Goal: Navigation & Orientation: Find specific page/section

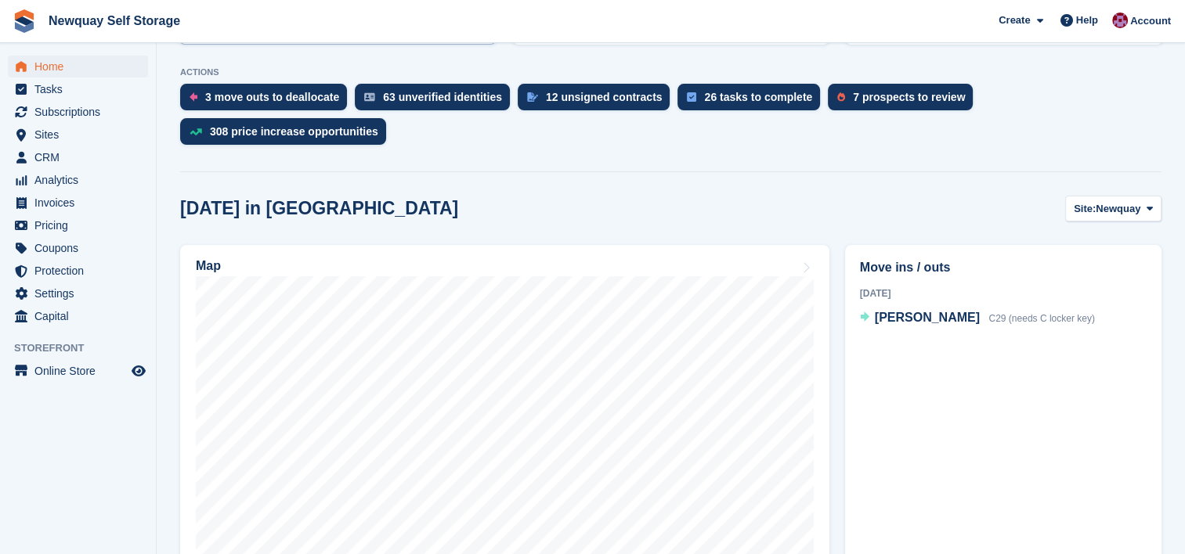
scroll to position [304, 0]
click at [1137, 201] on span "Newquay" at bounding box center [1117, 209] width 45 height 16
click at [1074, 260] on link "Penzance" at bounding box center [1086, 274] width 136 height 28
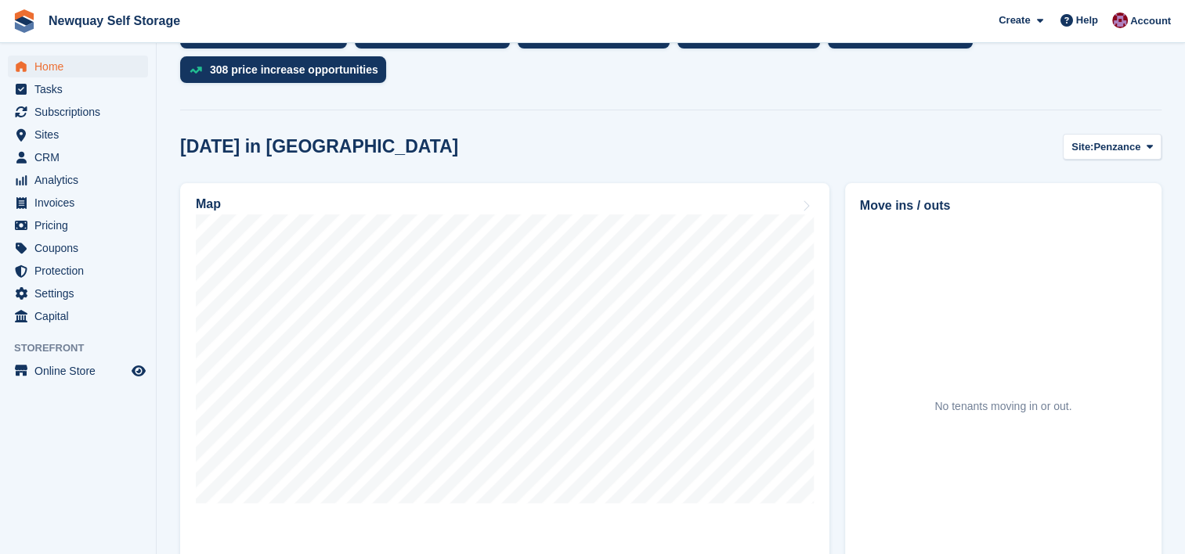
scroll to position [366, 0]
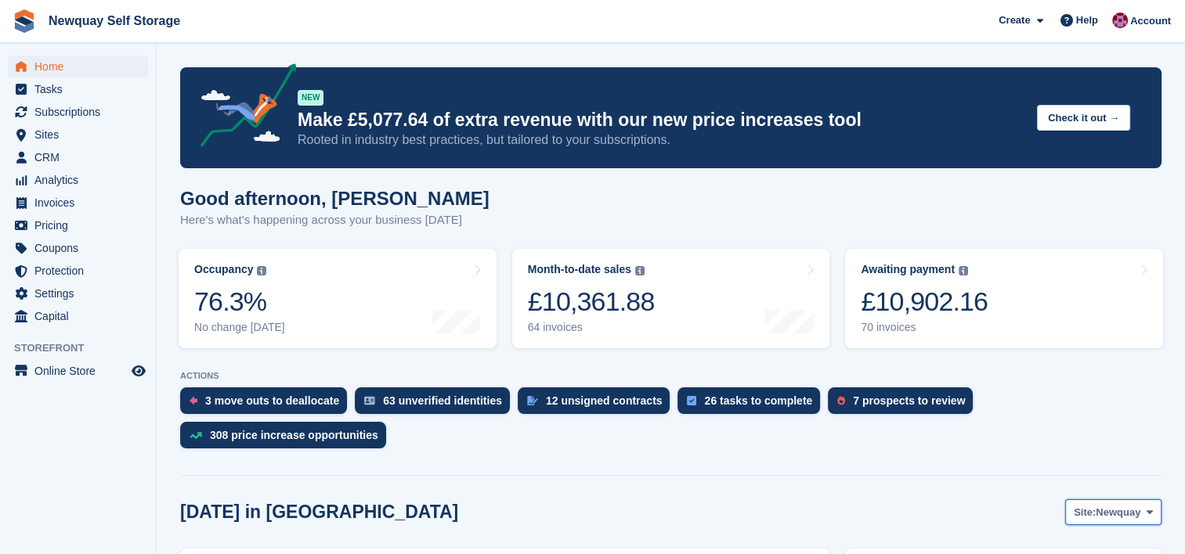
click at [1135, 505] on span "Newquay" at bounding box center [1117, 513] width 45 height 16
click at [1146, 506] on span at bounding box center [1149, 512] width 13 height 13
click at [1077, 536] on link "Newquay" at bounding box center [1086, 550] width 136 height 28
click at [48, 61] on span "Home" at bounding box center [81, 67] width 94 height 22
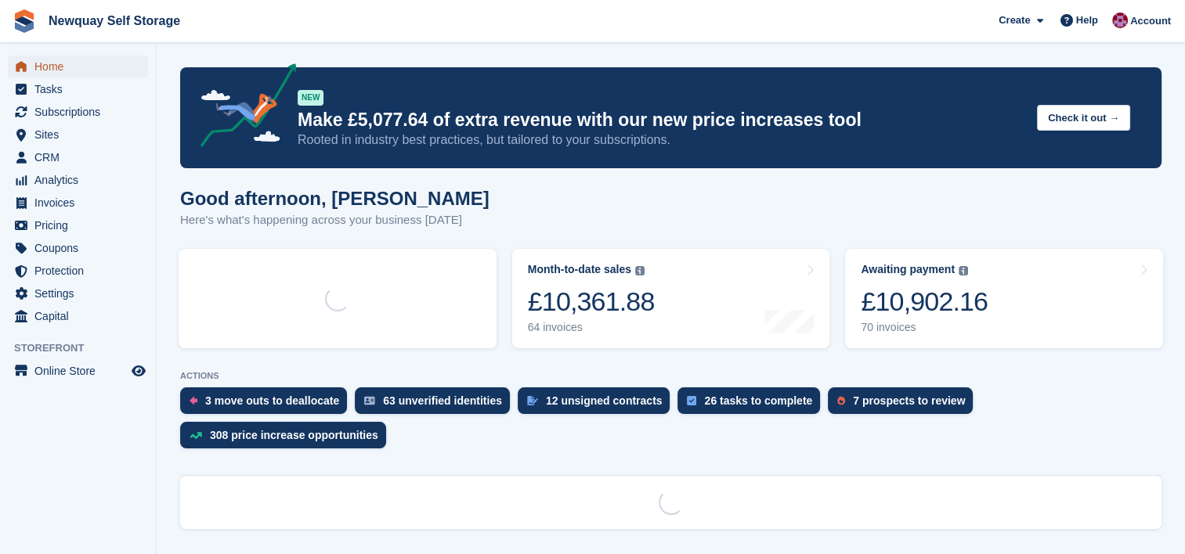
click at [48, 61] on span "Home" at bounding box center [81, 67] width 94 height 22
